Goal: Find specific page/section: Find specific page/section

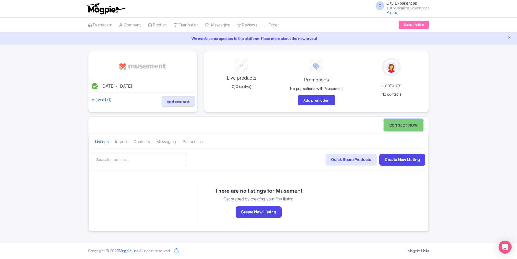
click at [396, 126] on link "CONNECT NOW" at bounding box center [403, 125] width 40 height 12
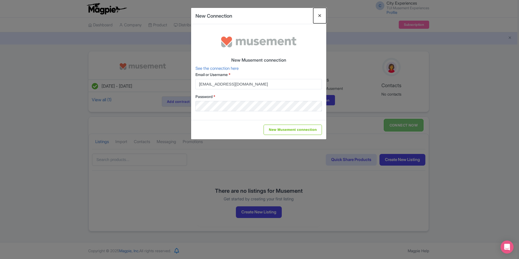
click at [318, 14] on button "Close" at bounding box center [319, 15] width 13 height 15
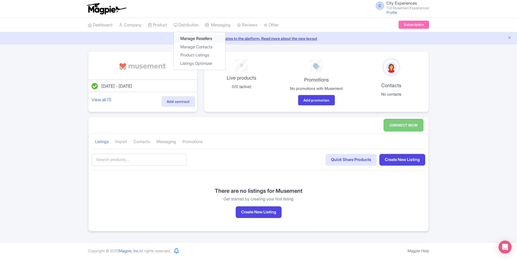
click at [190, 38] on link "Manage Resellers" at bounding box center [200, 38] width 52 height 8
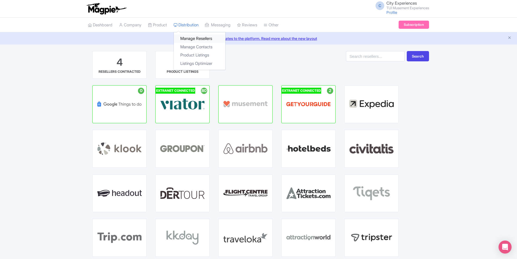
click at [192, 40] on link "Manage Resellers" at bounding box center [200, 38] width 52 height 8
click at [167, 22] on link "Product" at bounding box center [157, 25] width 19 height 15
click at [170, 35] on link "My Products" at bounding box center [174, 38] width 52 height 8
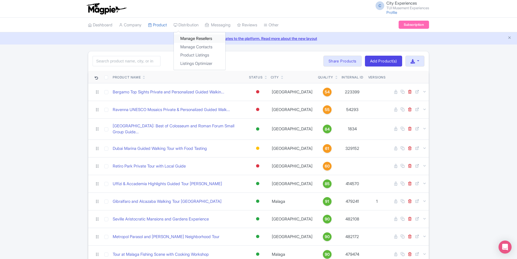
click at [197, 37] on link "Manage Resellers" at bounding box center [200, 38] width 52 height 8
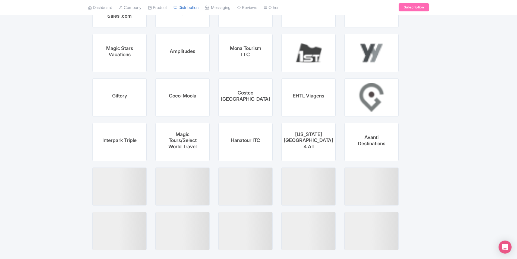
scroll to position [1896, 0]
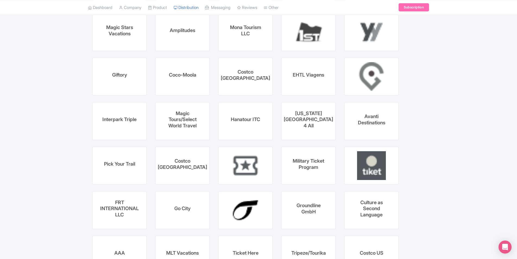
drag, startPoint x: 515, startPoint y: 222, endPoint x: 513, endPoint y: 41, distance: 181.0
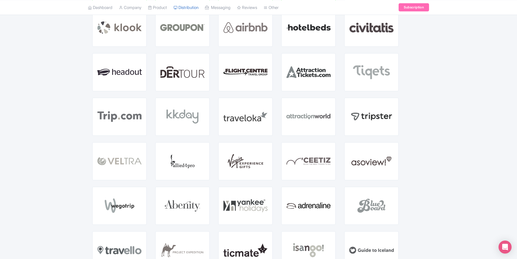
scroll to position [0, 0]
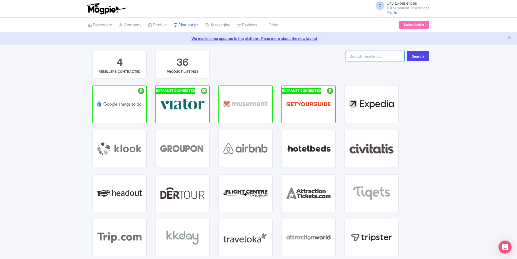
click at [386, 58] on input "search" at bounding box center [375, 56] width 59 height 10
type input "bokun"
click at [406, 51] on button "Search" at bounding box center [417, 56] width 22 height 10
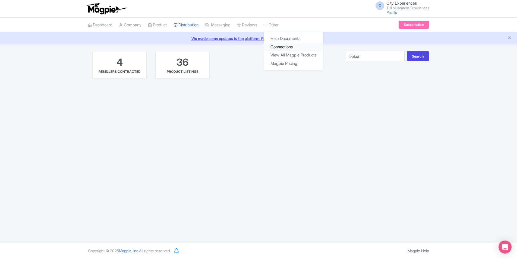
click at [289, 46] on link "Connections" at bounding box center [293, 47] width 59 height 8
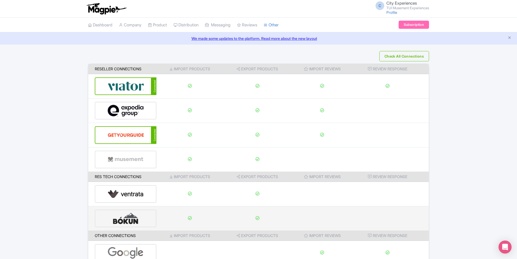
click at [135, 220] on img at bounding box center [125, 218] width 36 height 17
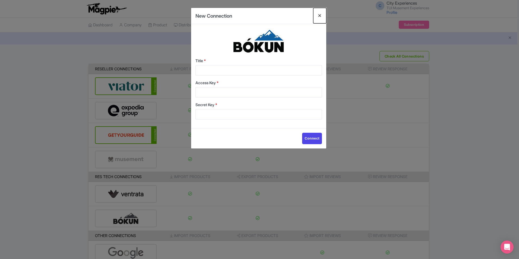
click at [320, 17] on button "Close" at bounding box center [319, 15] width 13 height 15
